Goal: Find specific page/section: Find specific page/section

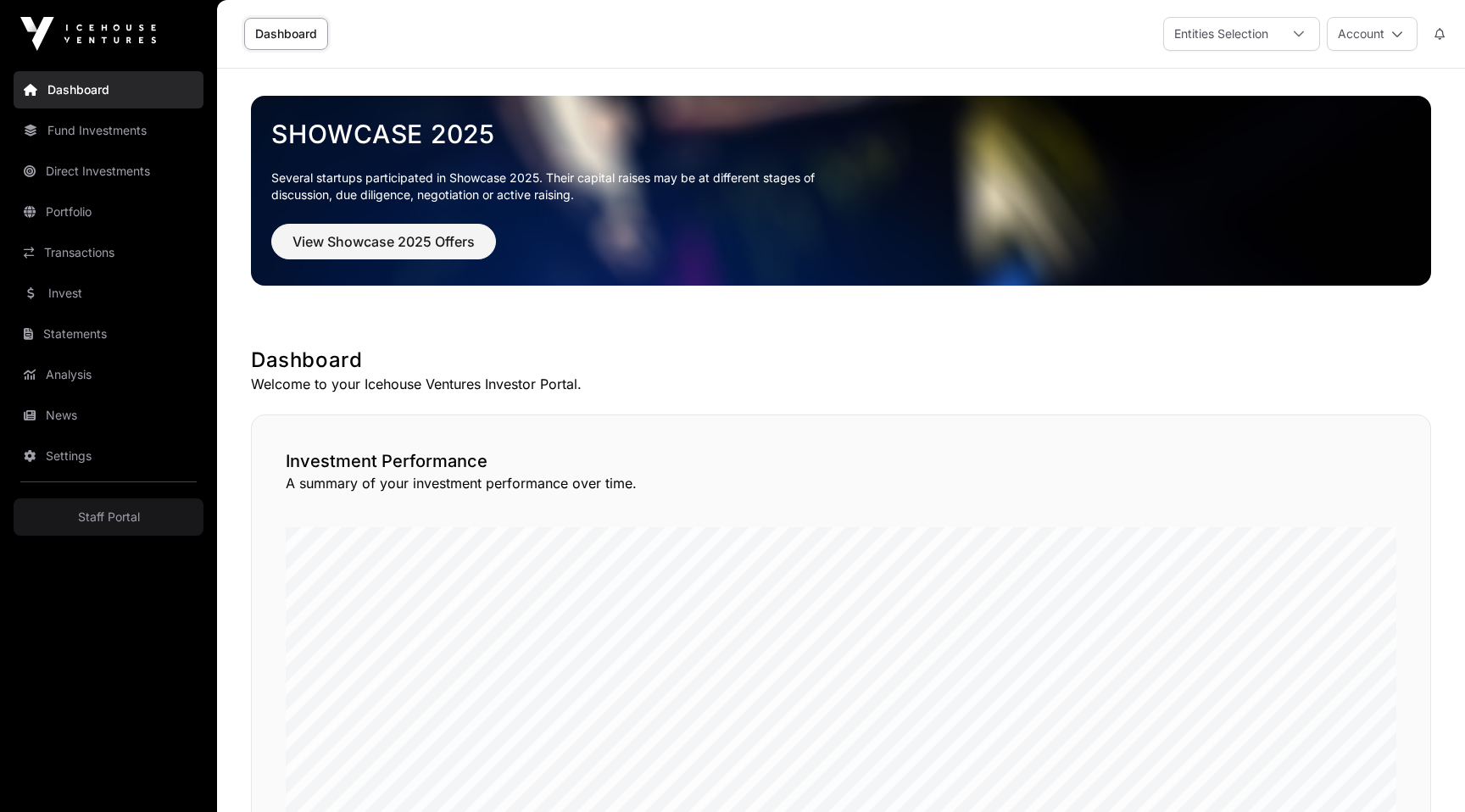
scroll to position [460, 0]
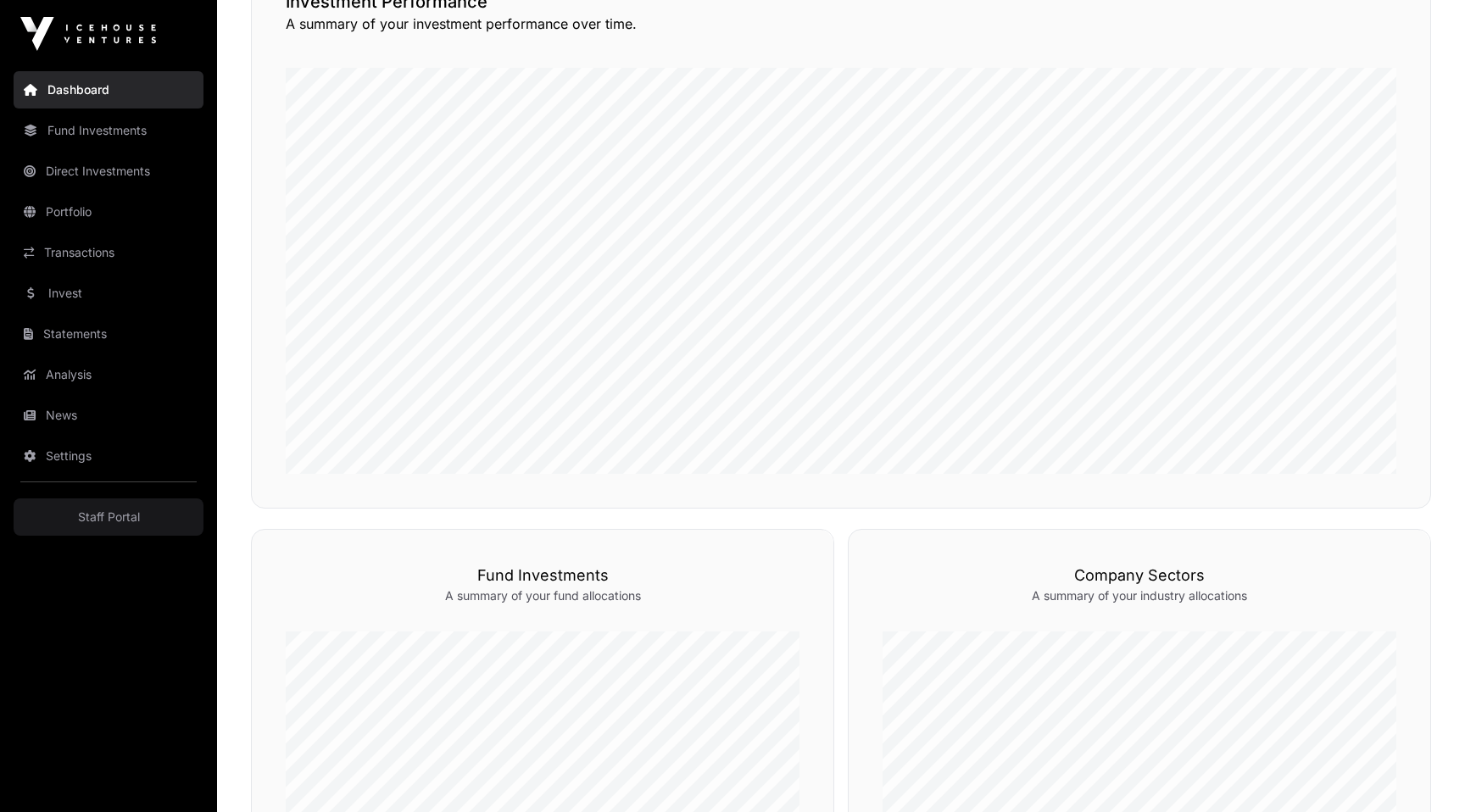
click at [174, 139] on link "Fund Investments" at bounding box center [108, 130] width 190 height 37
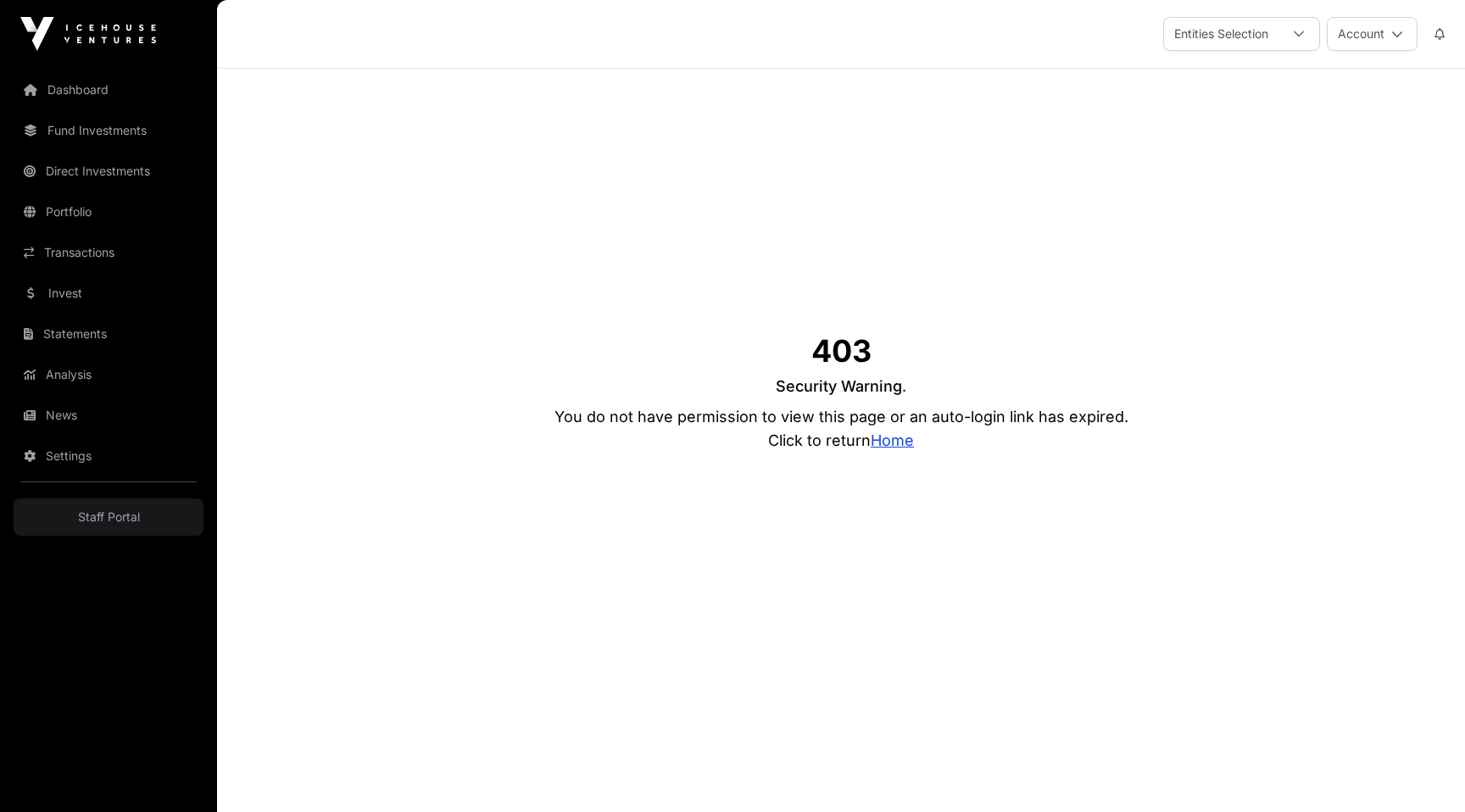
click at [116, 94] on link "Dashboard" at bounding box center [108, 89] width 190 height 37
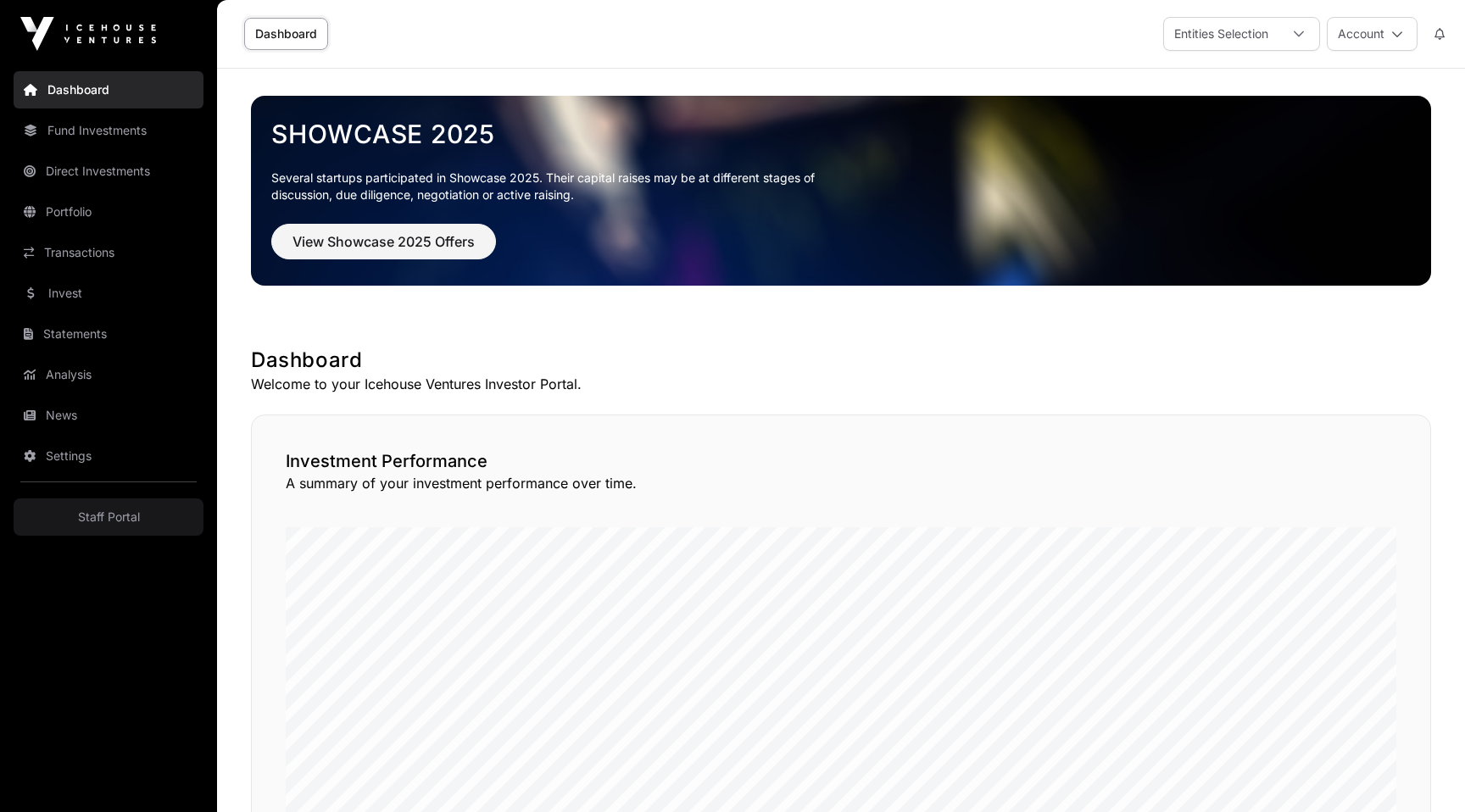
click at [116, 130] on link "Fund Investments" at bounding box center [108, 130] width 190 height 37
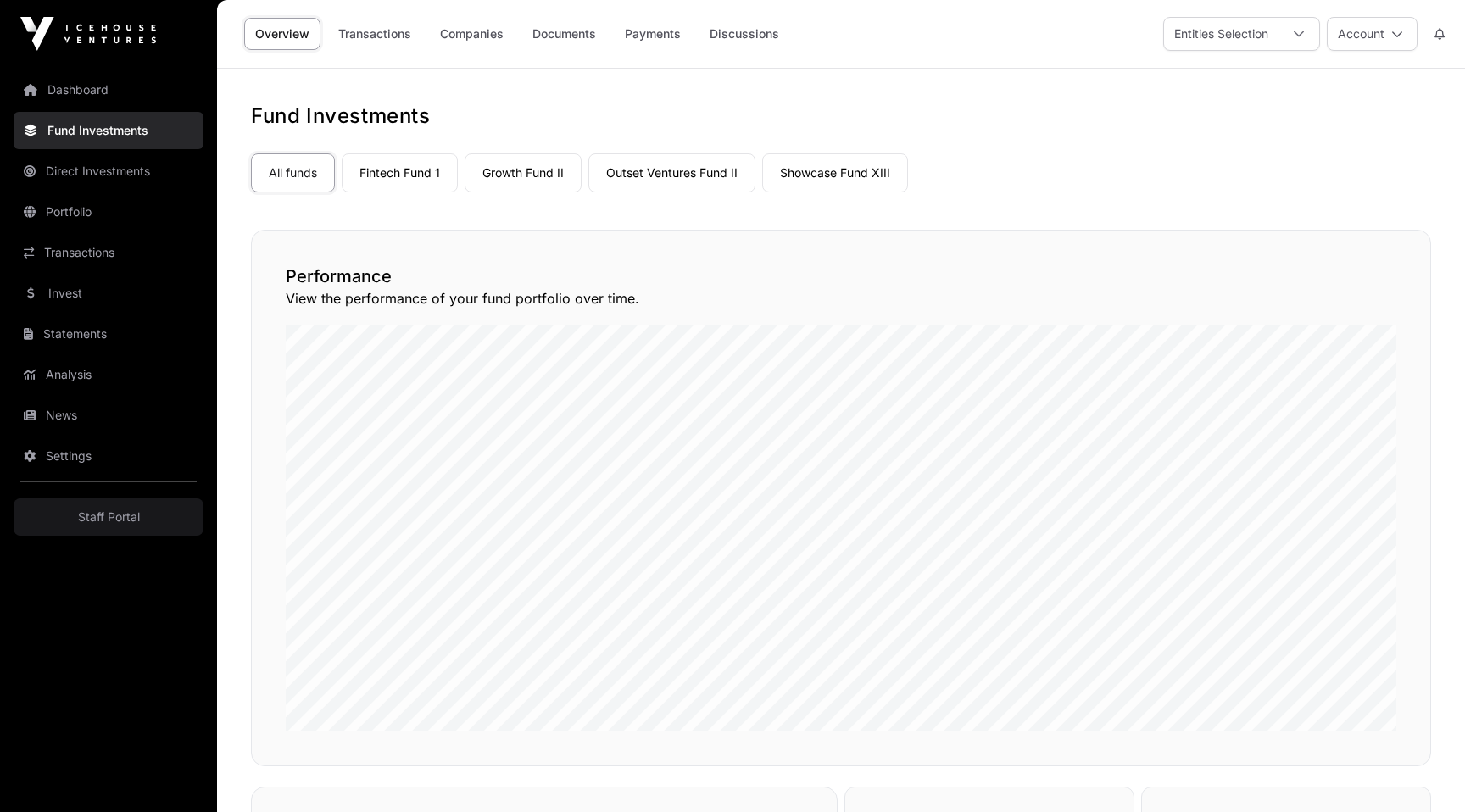
click at [116, 160] on link "Direct Investments" at bounding box center [108, 171] width 190 height 37
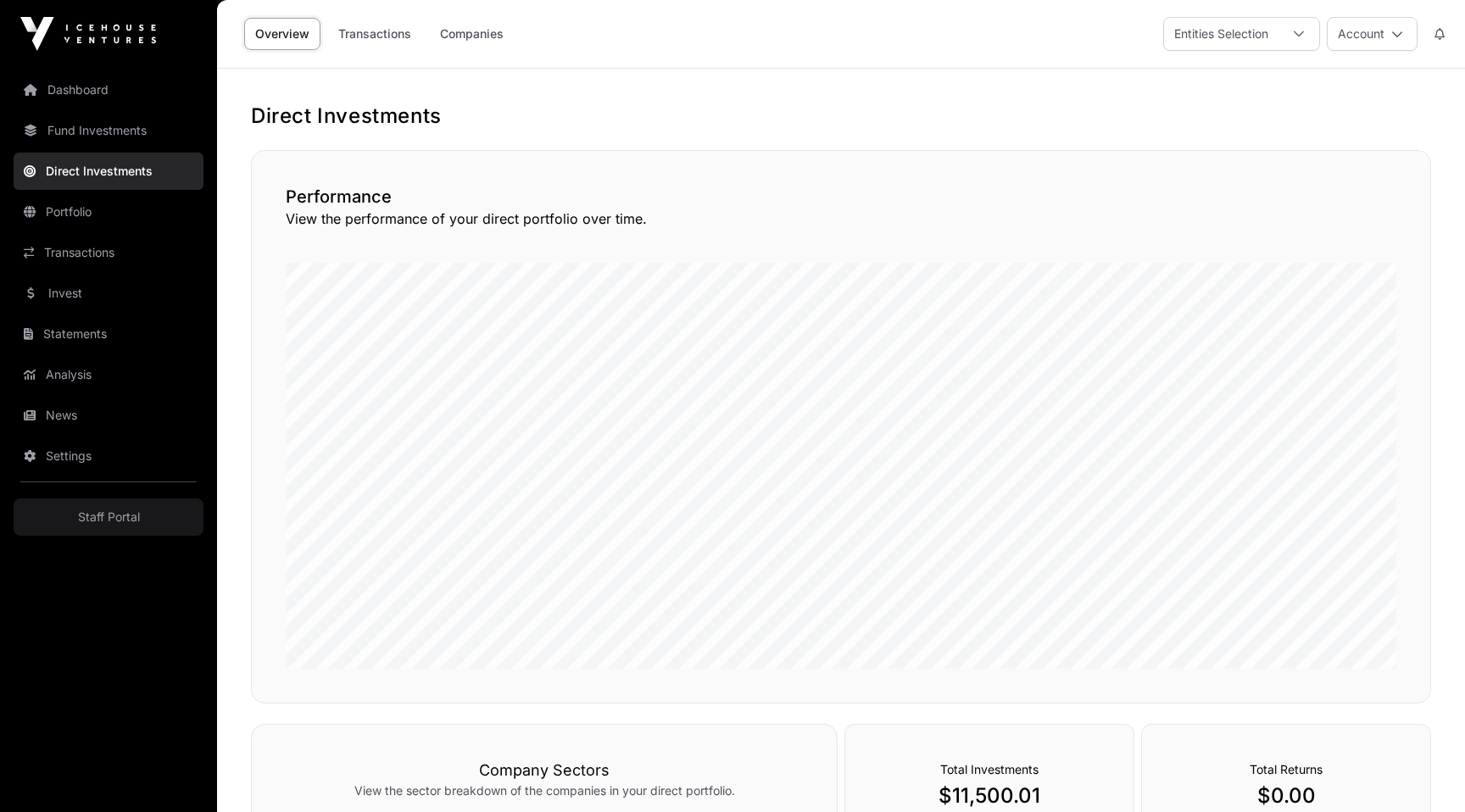
click at [85, 519] on link "Staff Portal" at bounding box center [108, 517] width 190 height 37
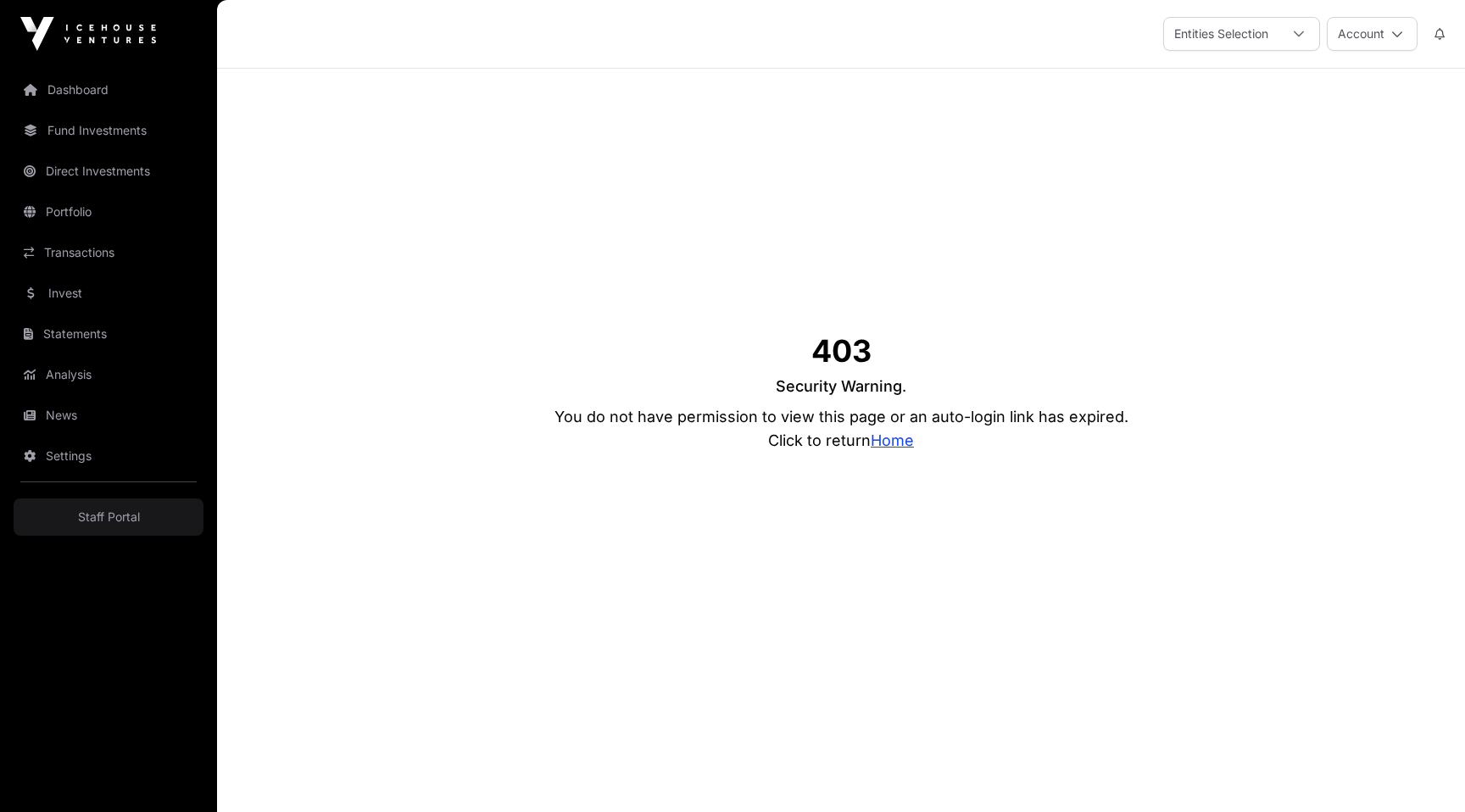
click at [678, 337] on div "403 Security Warning . You do not have permission to view this page or an auto-…" at bounding box center [841, 393] width 1181 height 649
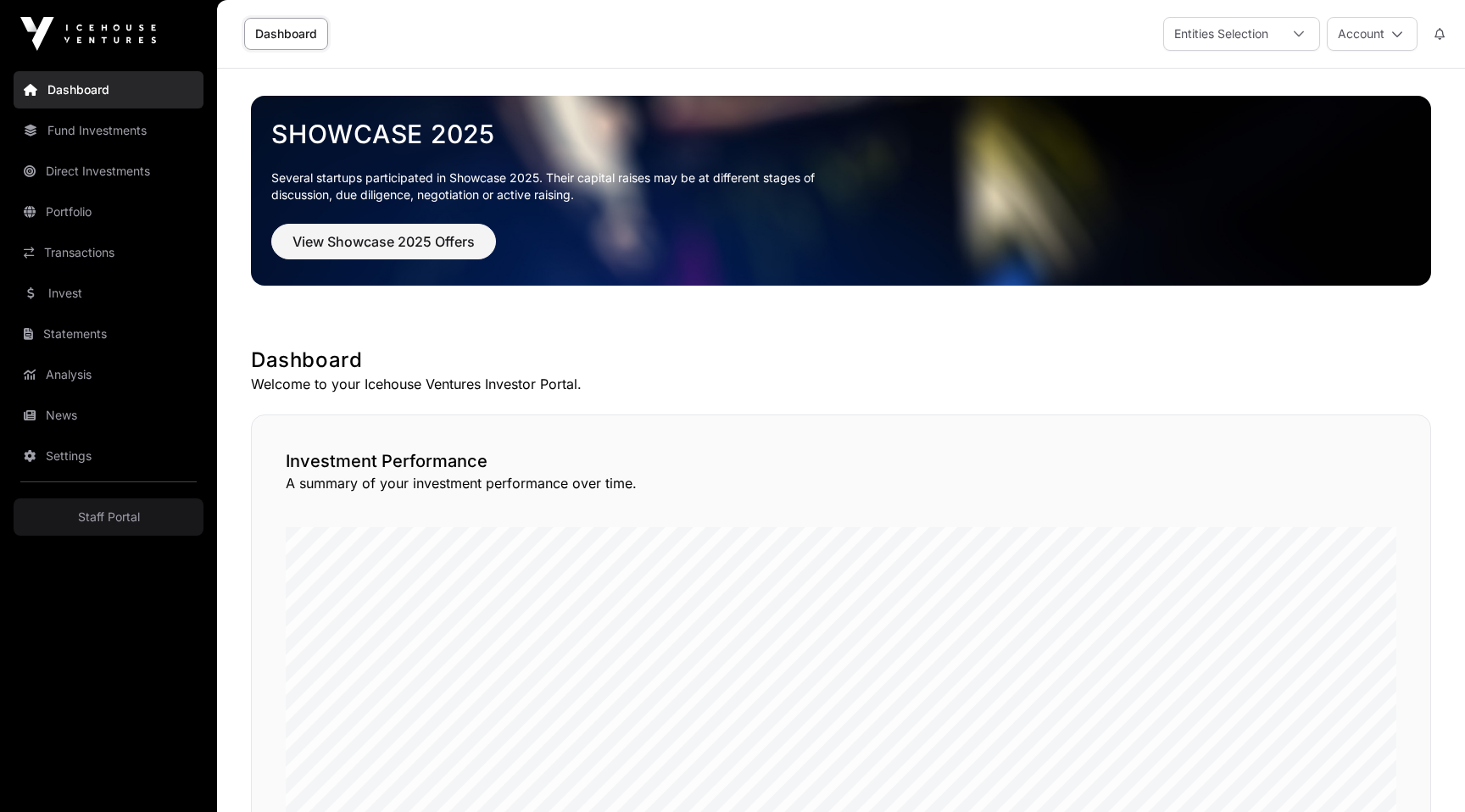
click at [109, 511] on link "Staff Portal" at bounding box center [108, 517] width 190 height 37
